Goal: Task Accomplishment & Management: Manage account settings

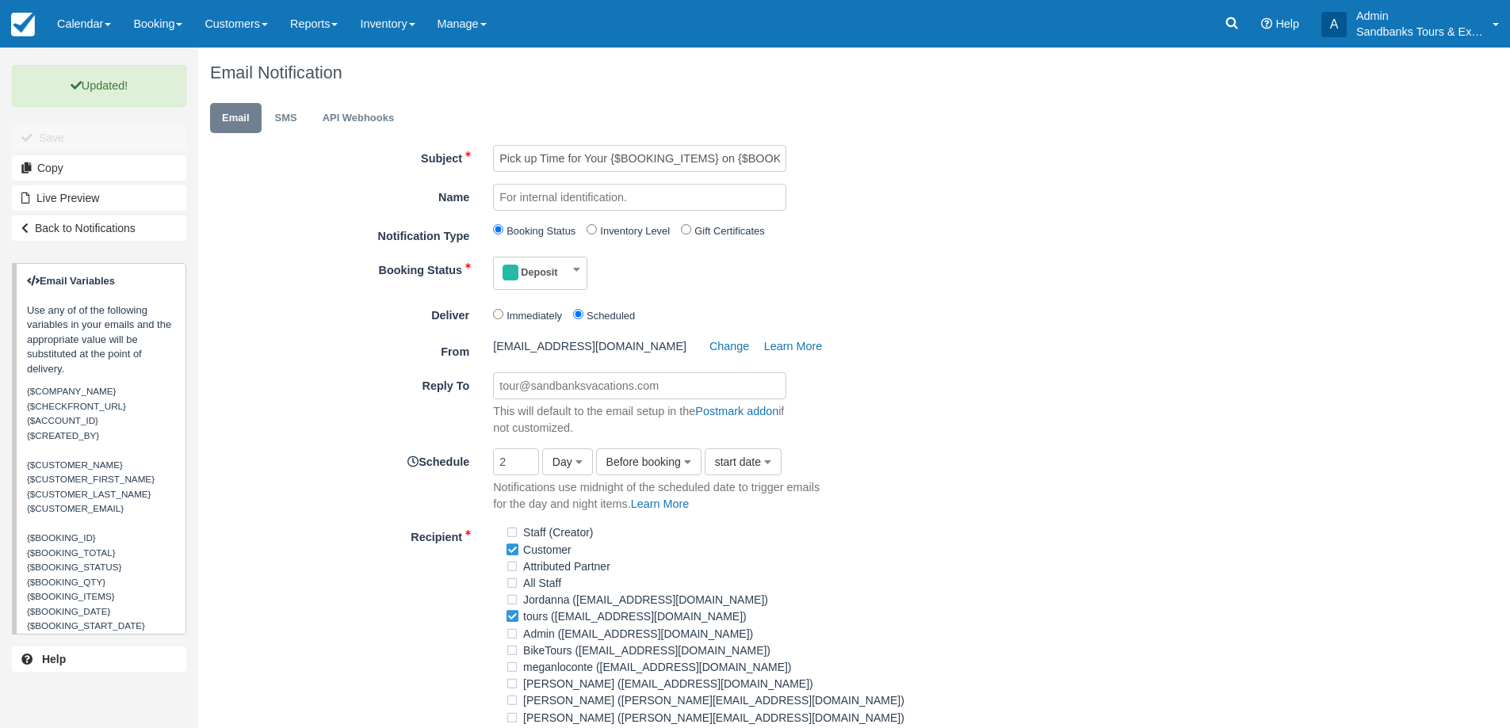
scroll to position [4, 0]
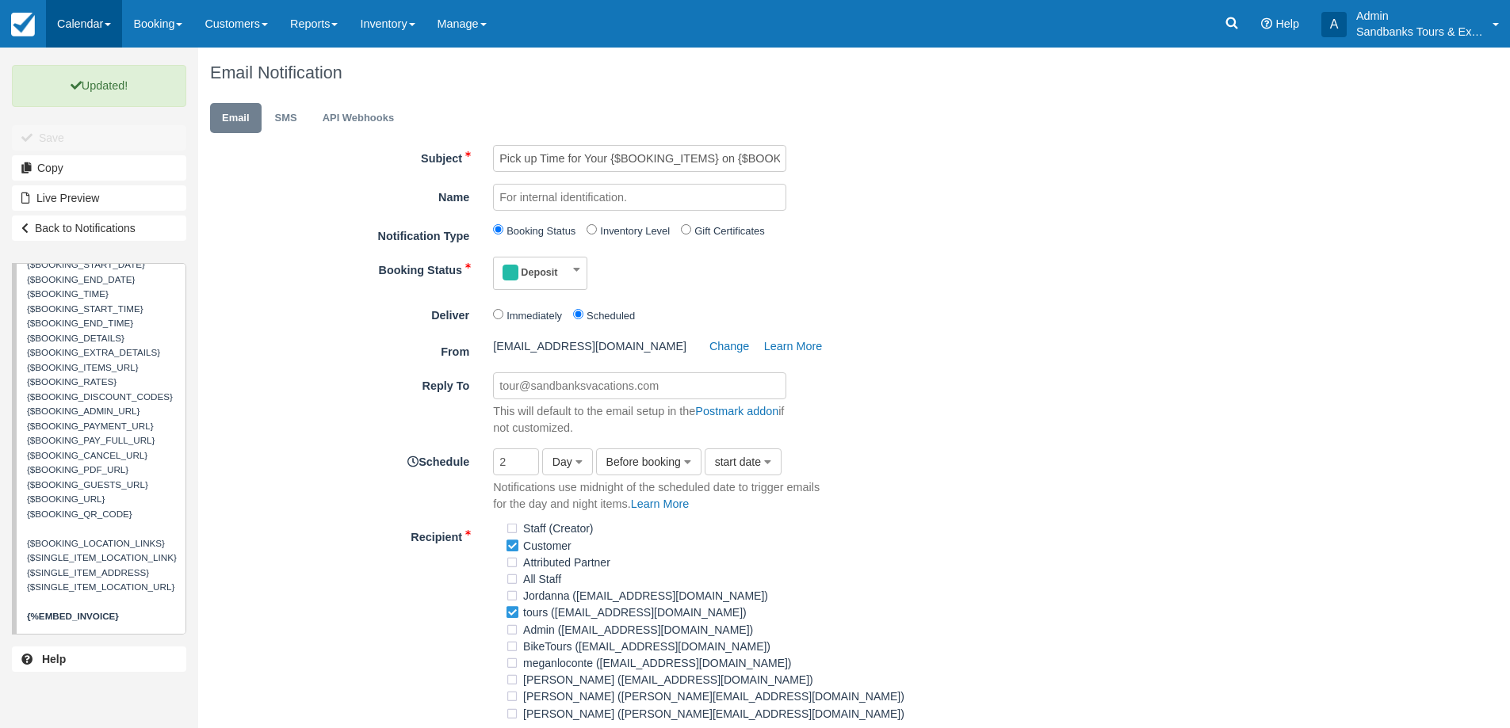
click at [96, 32] on link "Calendar" at bounding box center [84, 24] width 76 height 48
click at [105, 69] on link "Booking" at bounding box center [109, 68] width 125 height 33
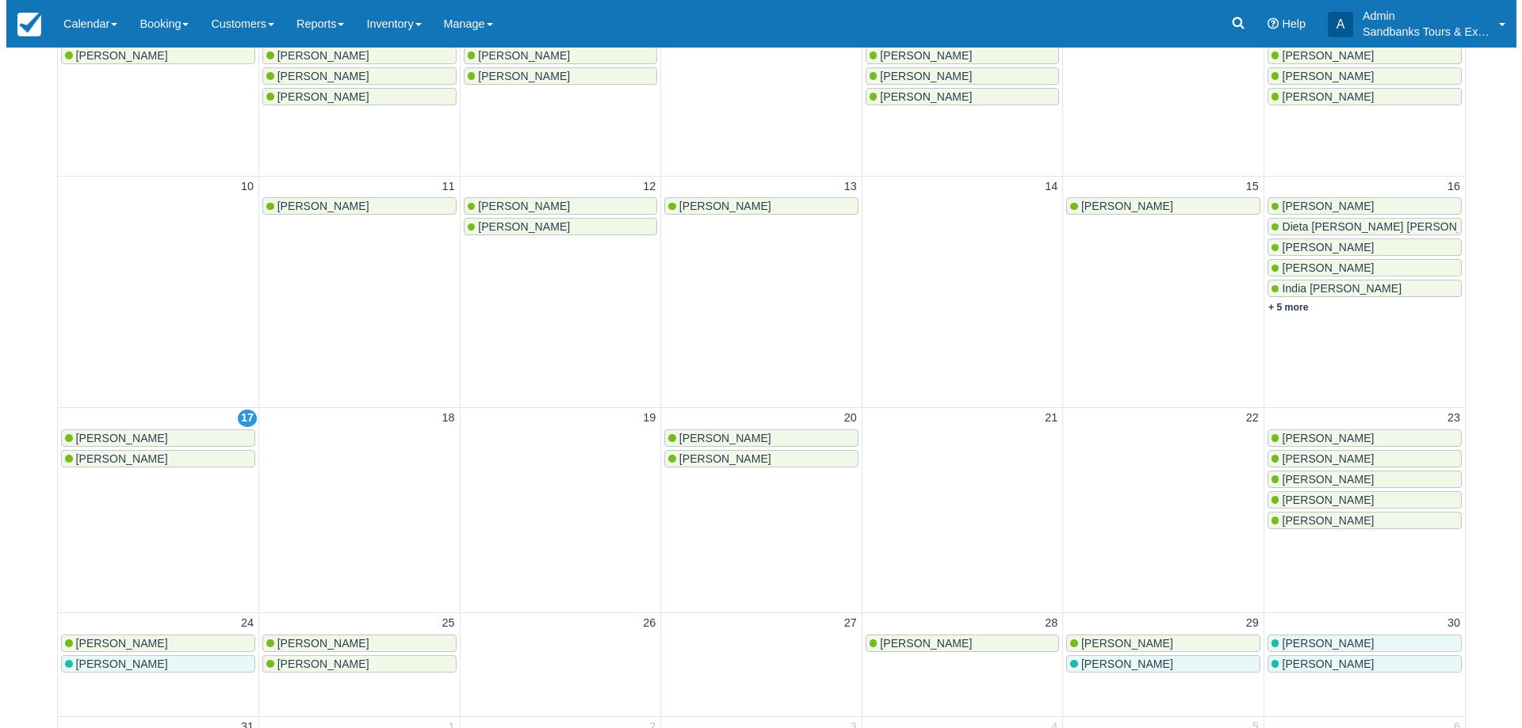
scroll to position [396, 0]
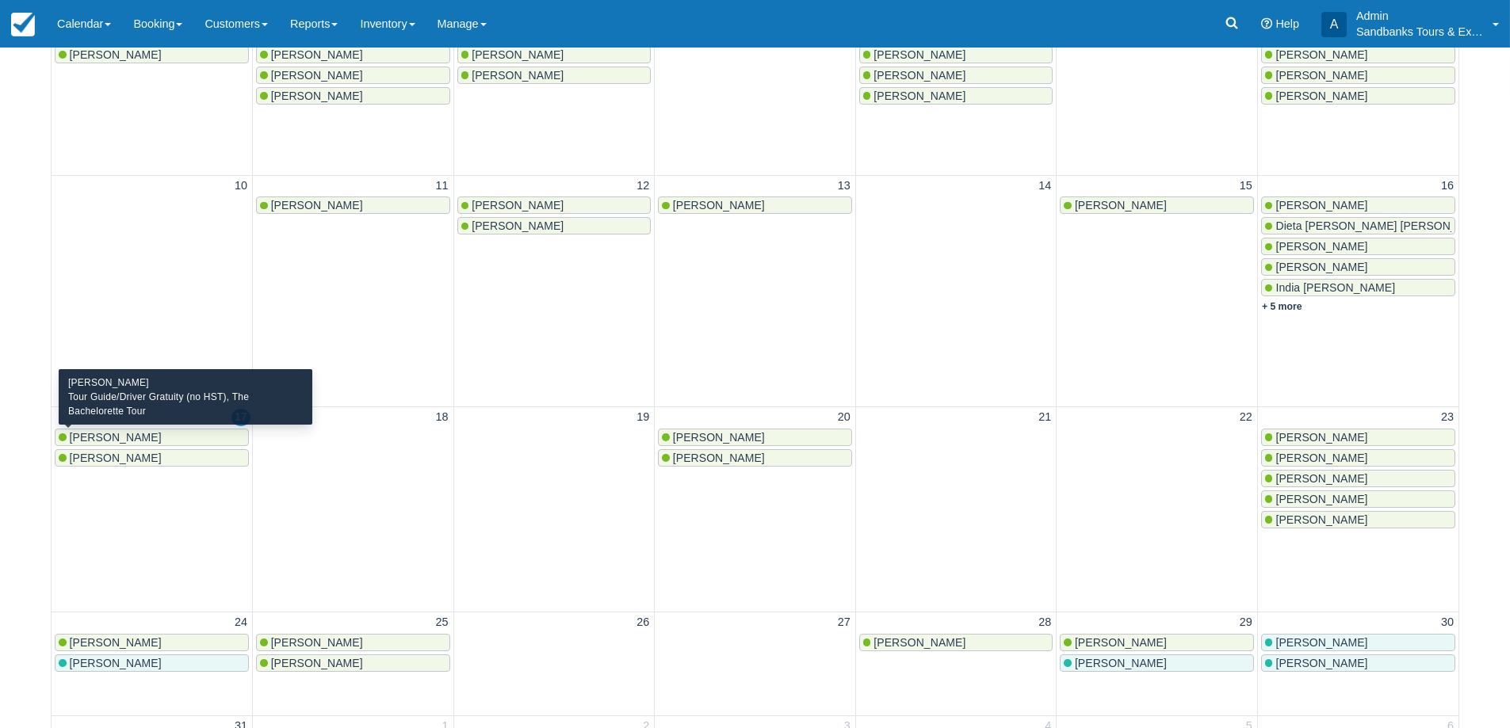
click at [110, 441] on span "[PERSON_NAME]" at bounding box center [116, 437] width 92 height 13
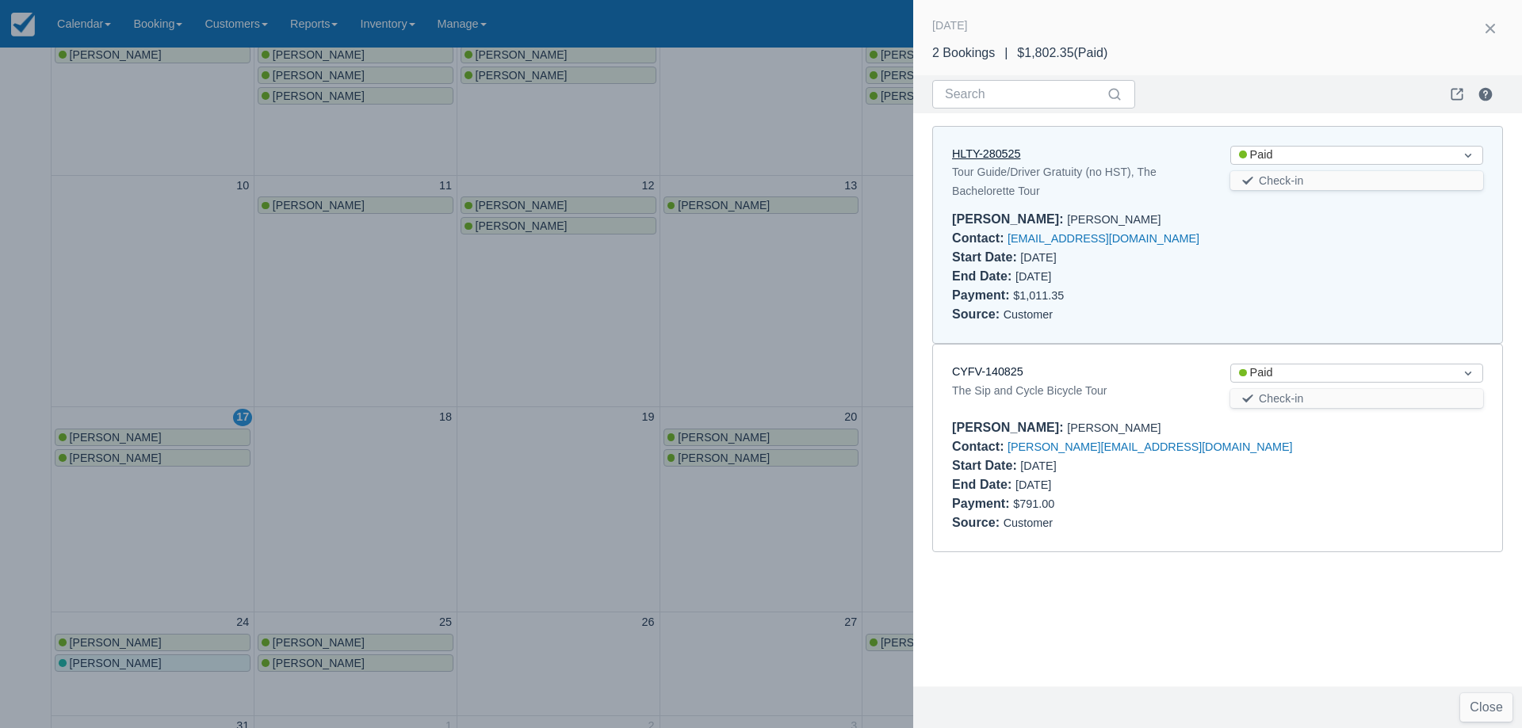
click at [987, 154] on link "HLTY-280525" at bounding box center [986, 153] width 68 height 13
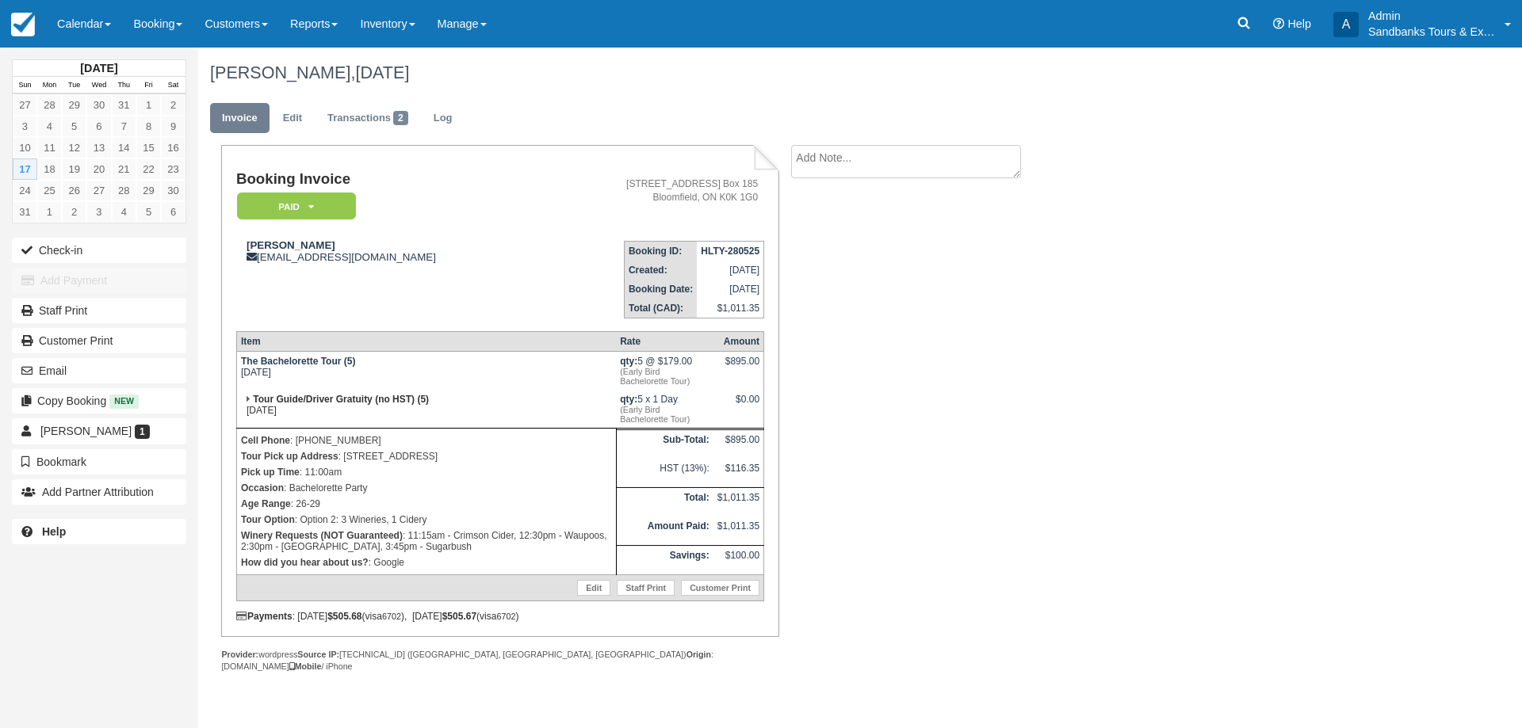
drag, startPoint x: 567, startPoint y: 453, endPoint x: 345, endPoint y: 460, distance: 222.0
click at [345, 460] on p "Tour Pick up Address : 434 Bloomfield Main St Belleville Ontario K0K1G0" at bounding box center [426, 457] width 371 height 16
copy p "434 Bloomfield Main St Belleville Ontario K0K1G0"
drag, startPoint x: 974, startPoint y: 331, endPoint x: 782, endPoint y: 397, distance: 202.8
click at [974, 331] on div "Booking Invoice Paid   Pending Deposit Hold Deposit Waiting Cancelled BOOKED GI…" at bounding box center [634, 426] width 872 height 562
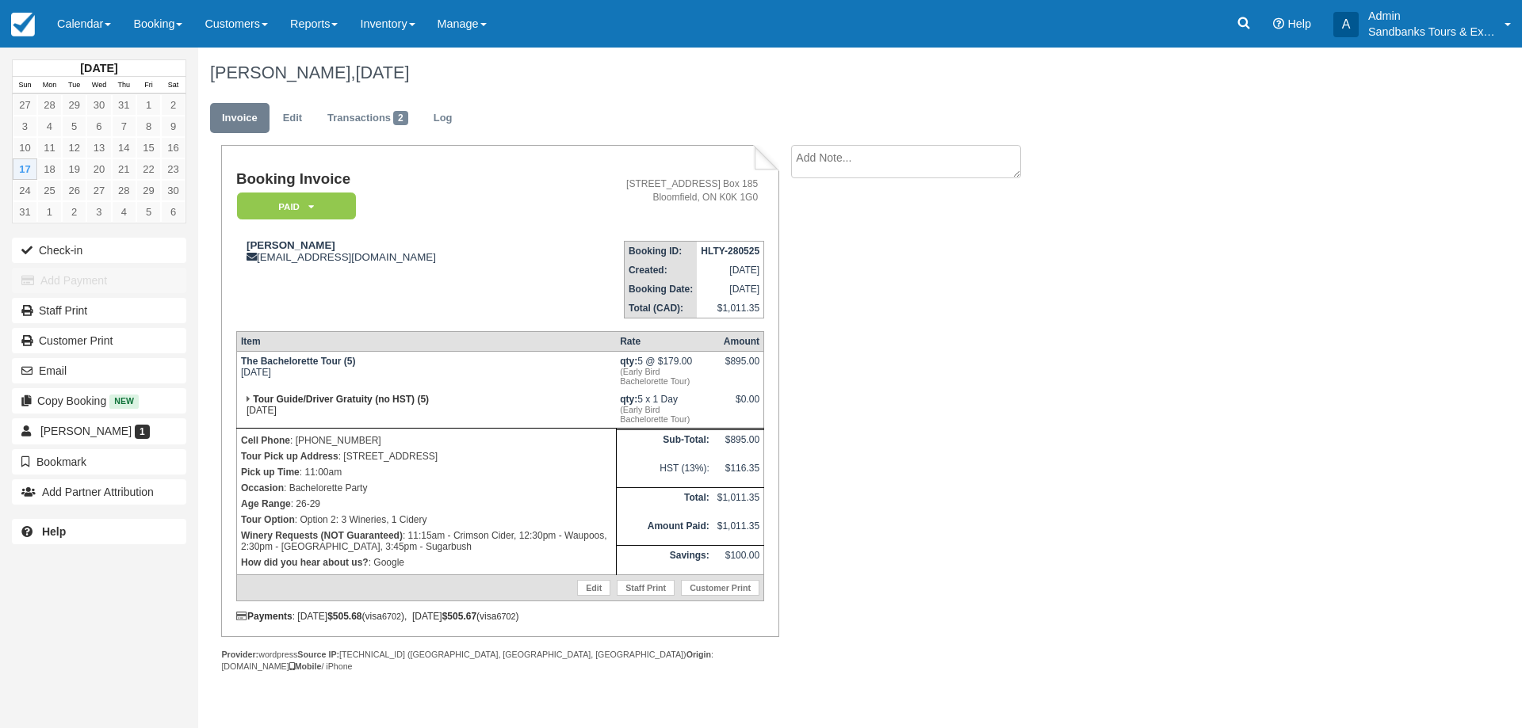
drag, startPoint x: 98, startPoint y: 22, endPoint x: 98, endPoint y: 64, distance: 42.0
click at [98, 22] on link "Calendar" at bounding box center [84, 24] width 76 height 48
click at [98, 64] on link "Booking" at bounding box center [109, 68] width 125 height 33
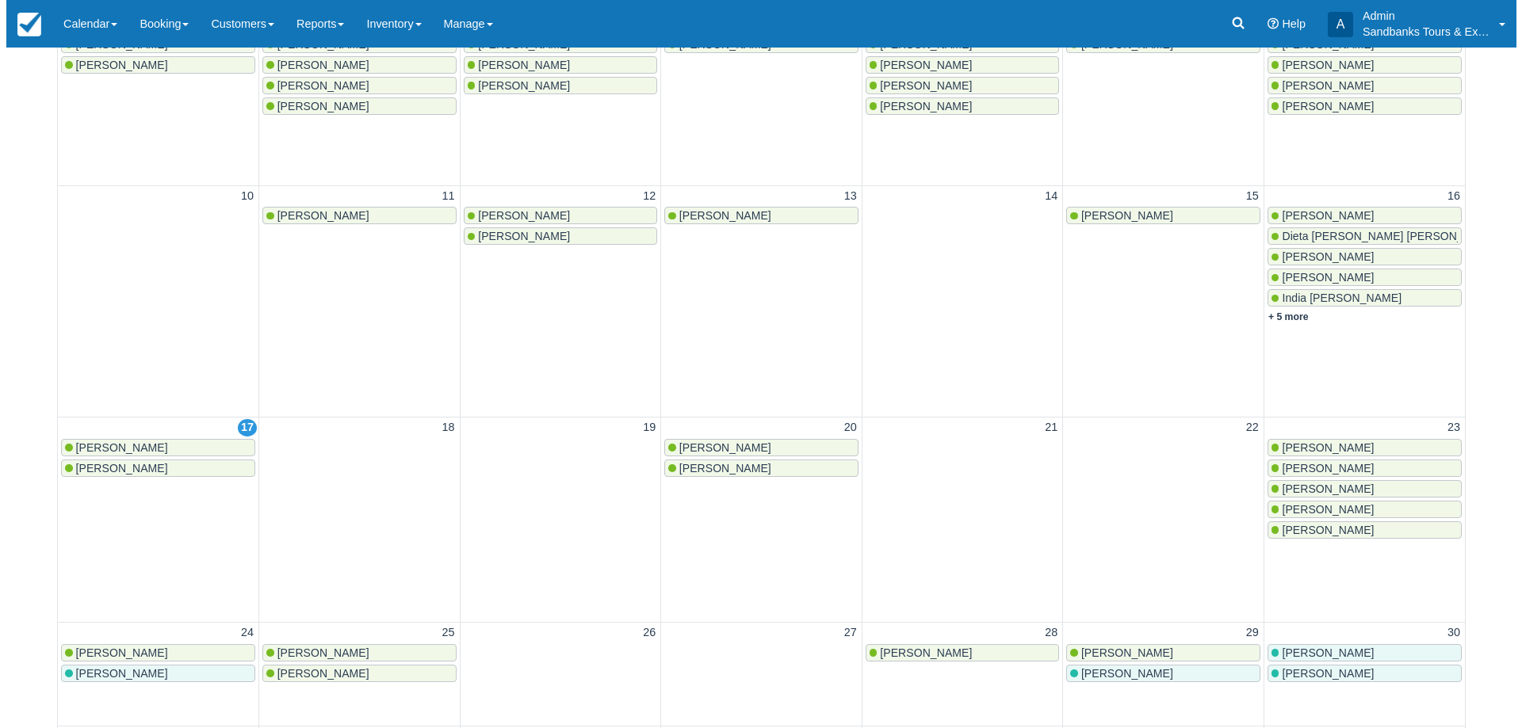
scroll to position [396, 0]
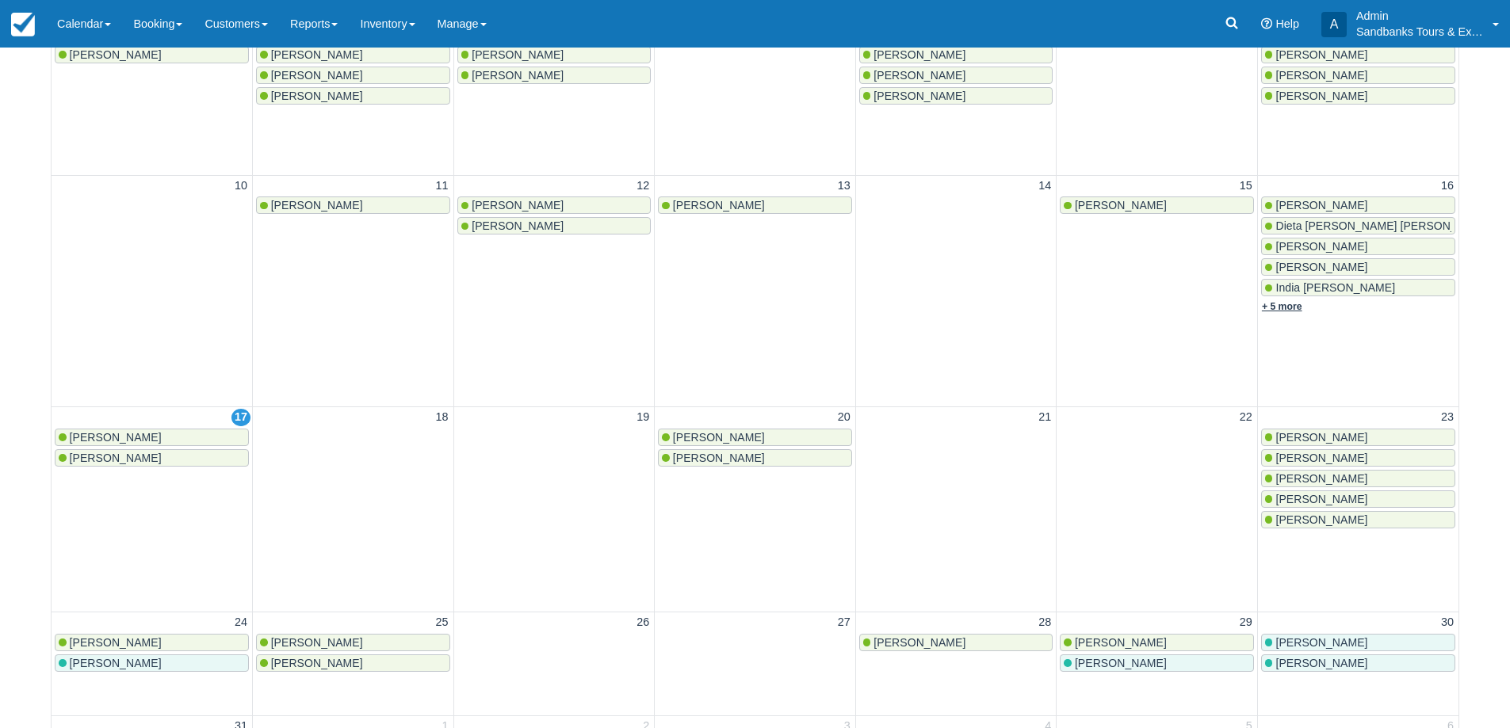
click at [1293, 305] on link "+ 5 more" at bounding box center [1282, 306] width 40 height 11
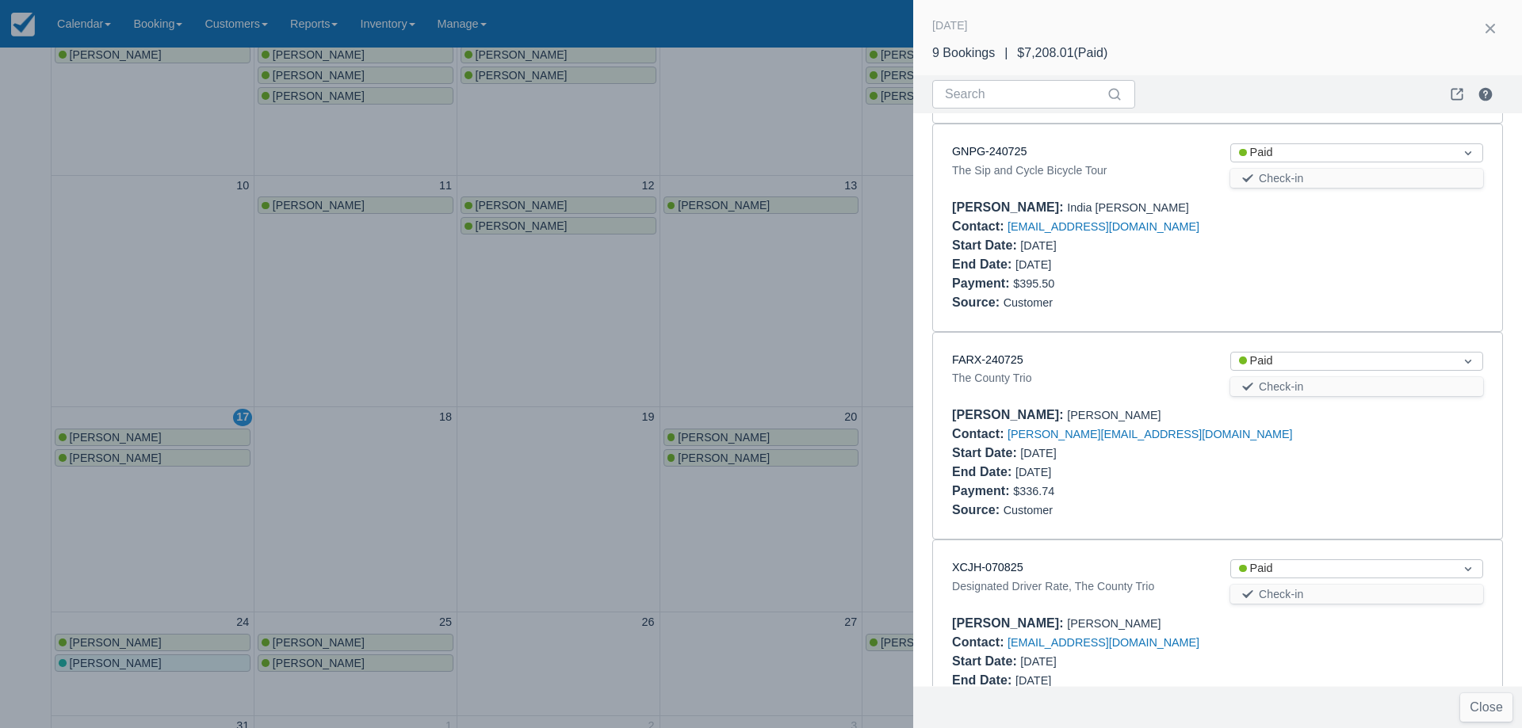
scroll to position [900, 0]
click at [1001, 357] on link "FARX-240725" at bounding box center [987, 363] width 71 height 13
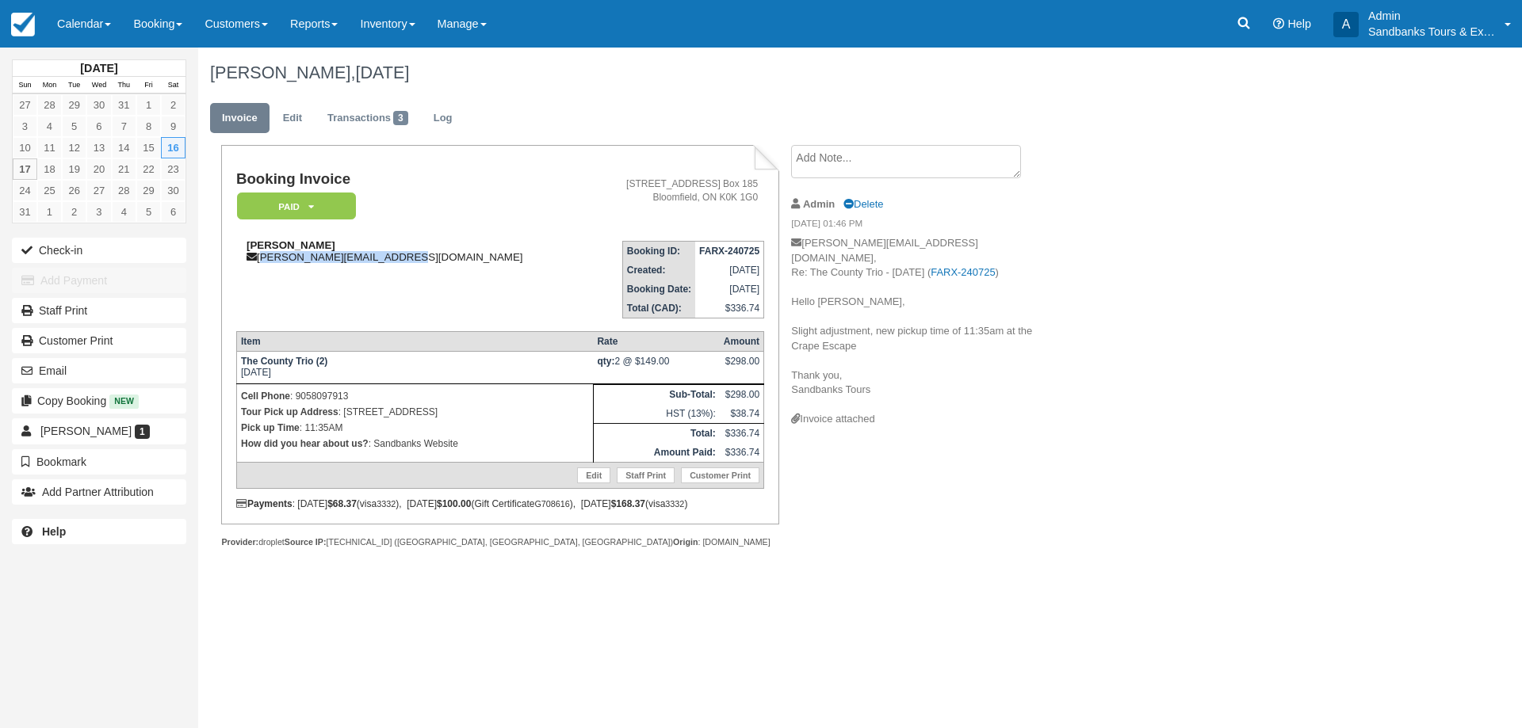
drag, startPoint x: 401, startPoint y: 261, endPoint x: 259, endPoint y: 260, distance: 141.9
click at [259, 260] on div "[PERSON_NAME] [PERSON_NAME][EMAIL_ADDRESS][DOMAIN_NAME]" at bounding box center [411, 251] width 351 height 24
click at [1246, 357] on div "[PERSON_NAME], [DATE] Invoice Edit Transactions 3 Log Booking Invoice Paid   Pe…" at bounding box center [768, 315] width 1141 height 535
